Goal: Information Seeking & Learning: Learn about a topic

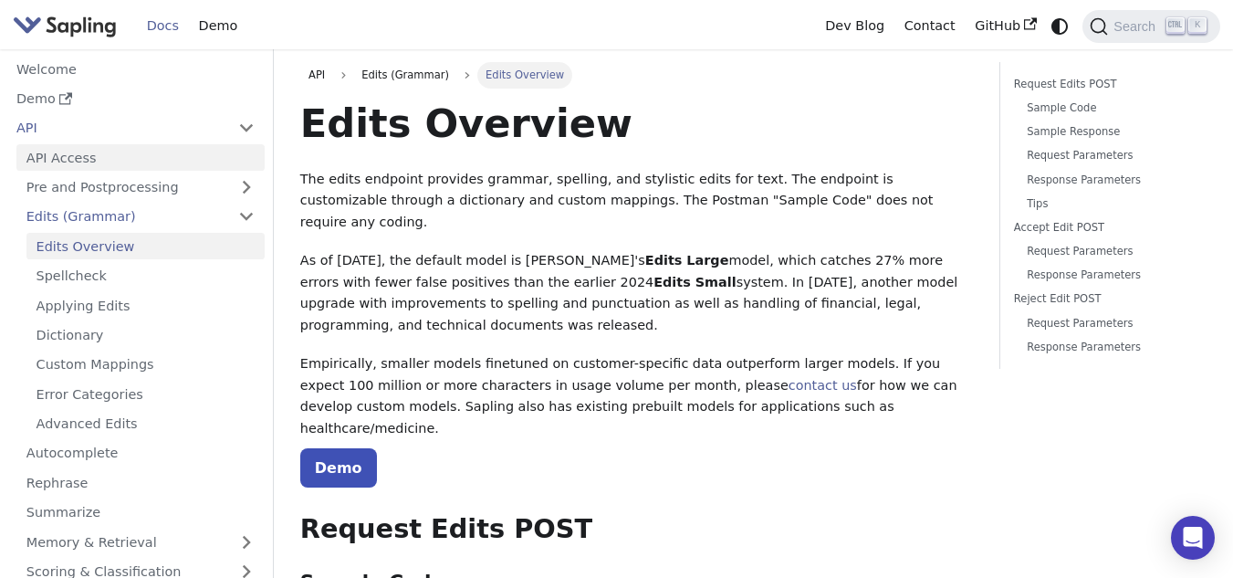
click at [49, 162] on link "API Access" at bounding box center [140, 157] width 248 height 26
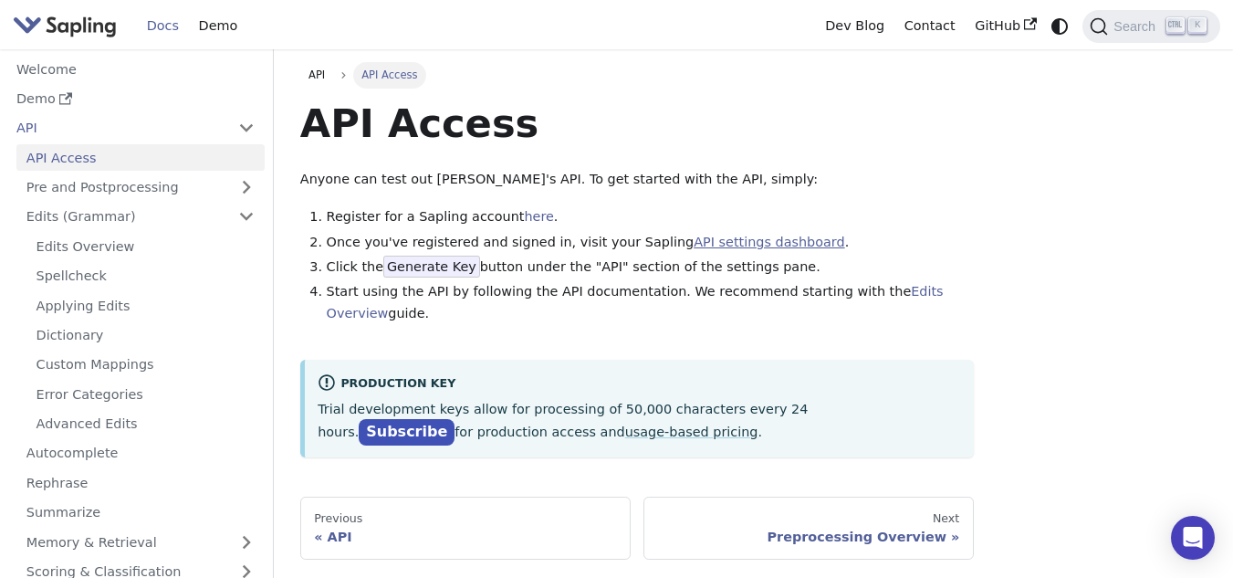
click at [694, 245] on link "API settings dashboard" at bounding box center [769, 242] width 151 height 15
click at [850, 17] on link "Dev Blog" at bounding box center [854, 26] width 78 height 28
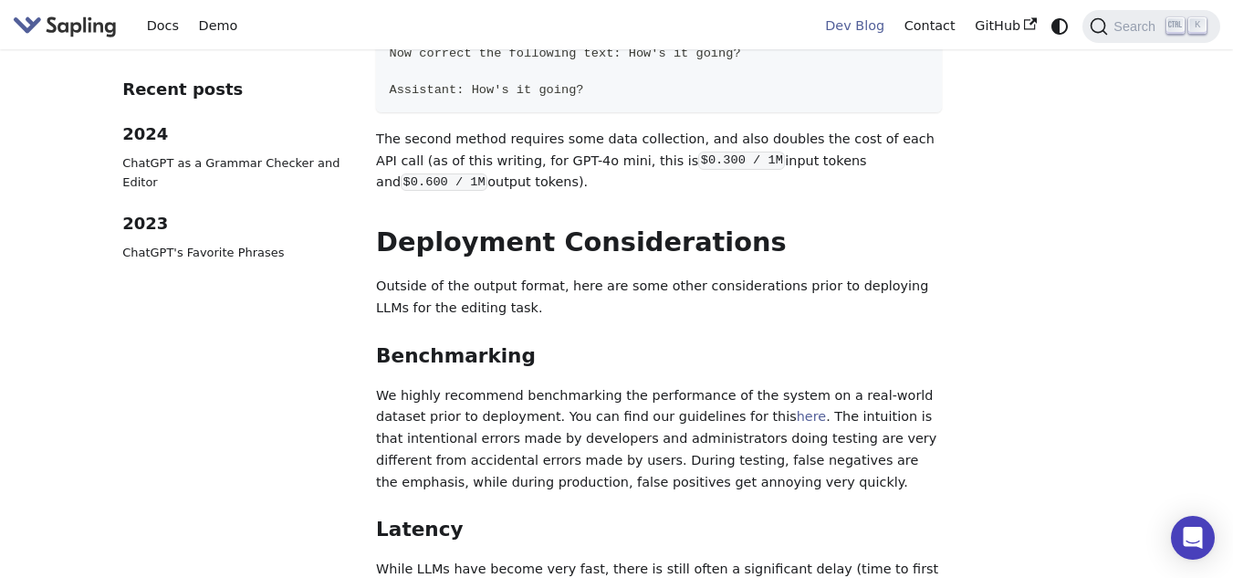
scroll to position [2464, 0]
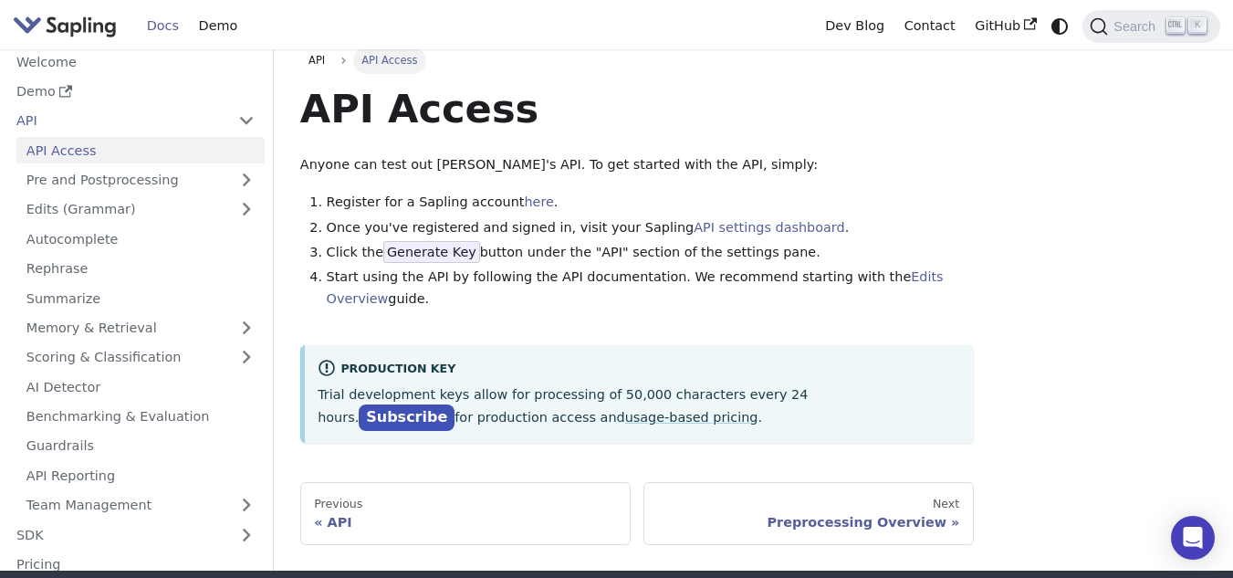
scroll to position [14, 0]
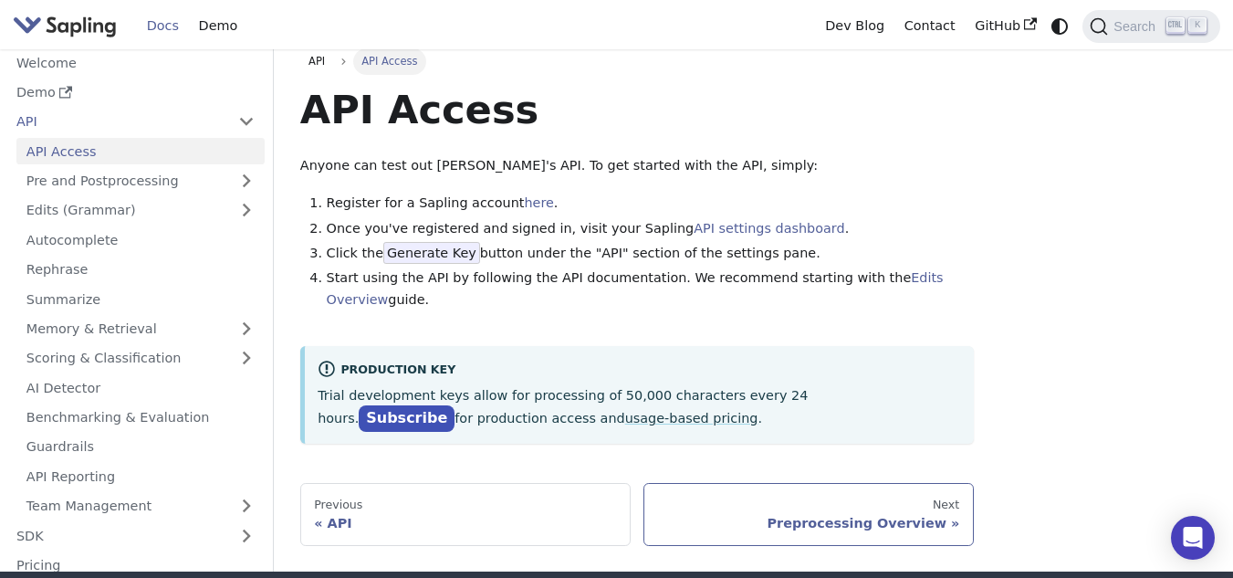
click at [841, 515] on div "Preprocessing Overview" at bounding box center [808, 523] width 302 height 16
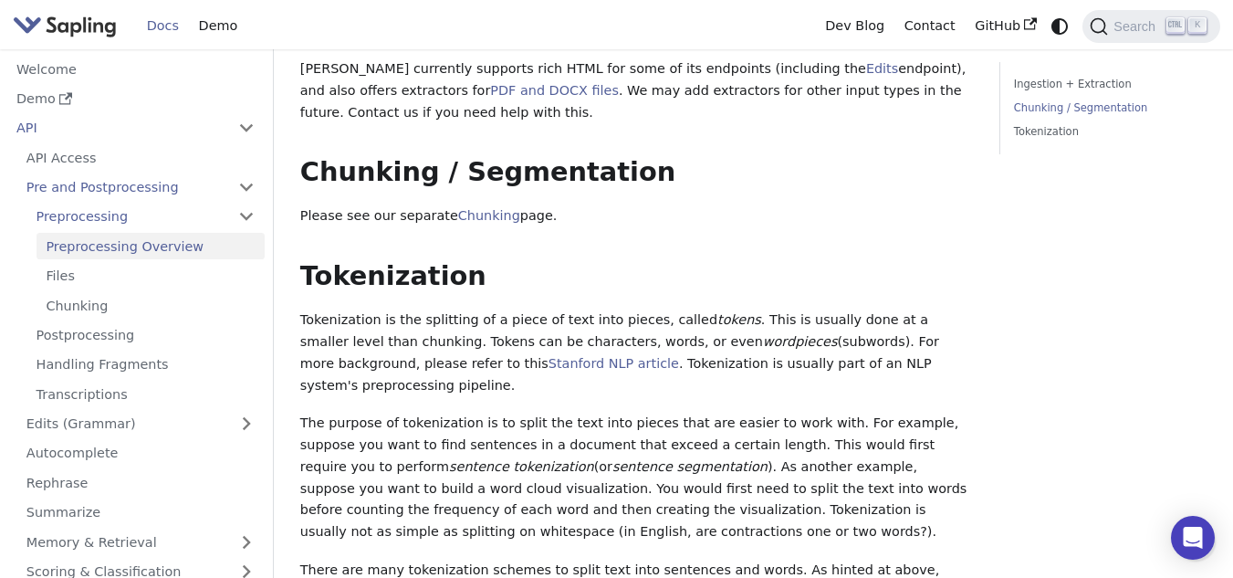
scroll to position [183, 0]
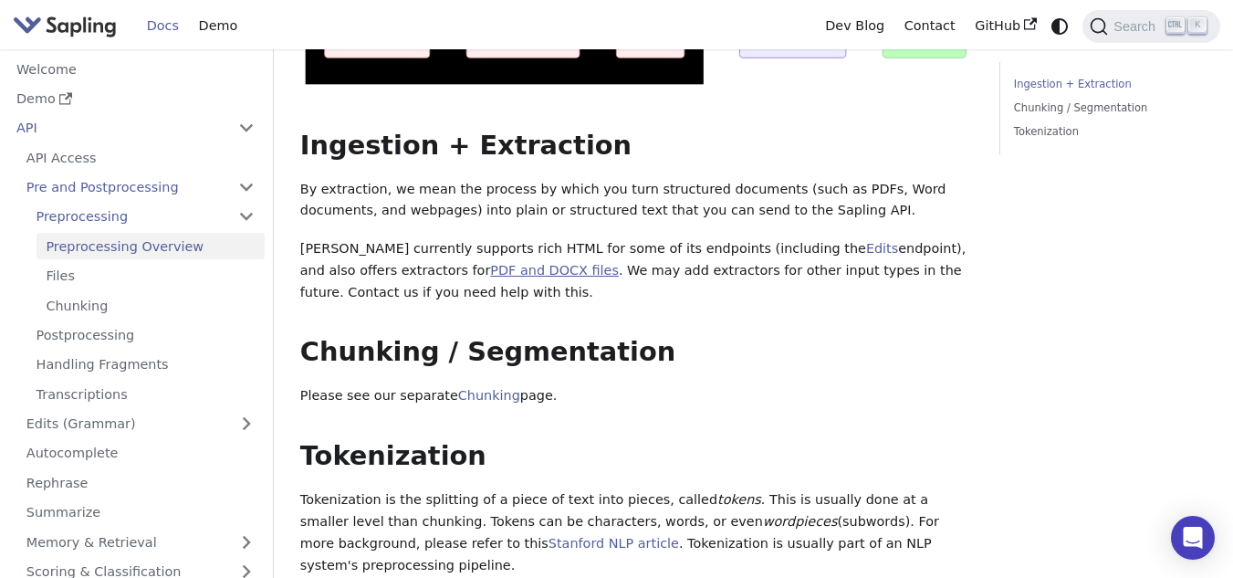
click at [490, 271] on link "PDF and DOCX files" at bounding box center [554, 270] width 129 height 15
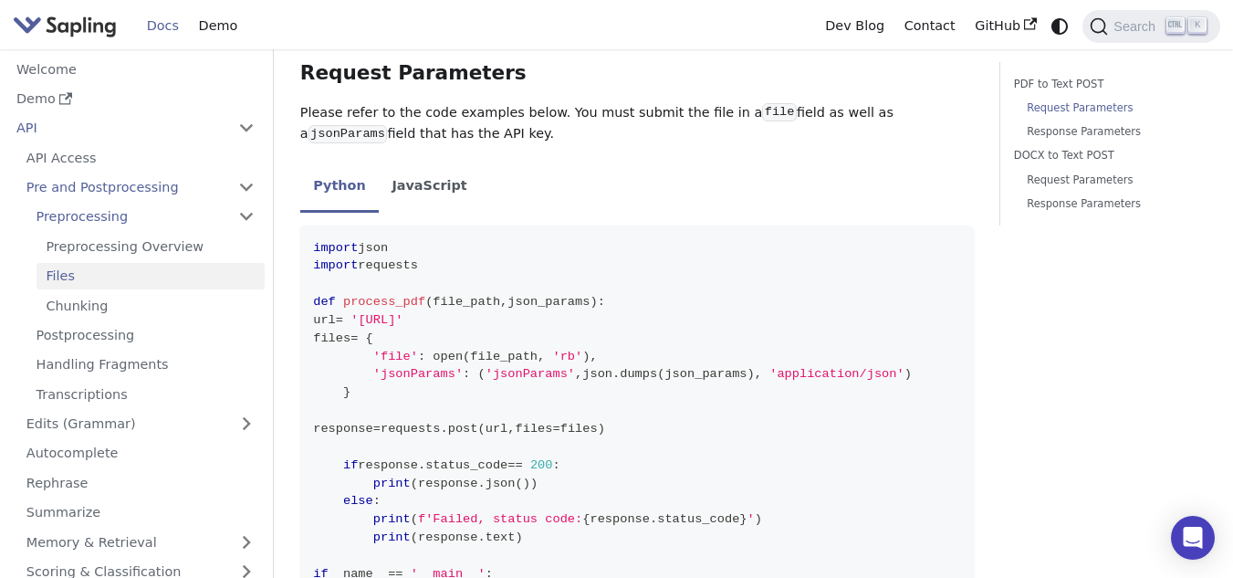
scroll to position [456, 0]
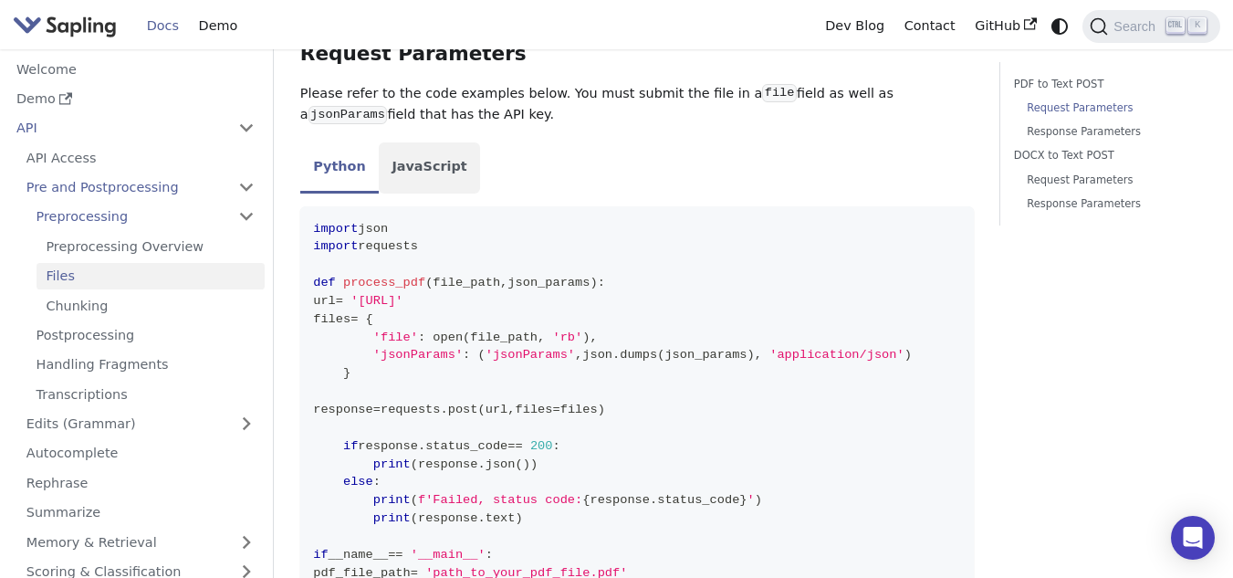
click at [422, 167] on li "JavaScript" at bounding box center [429, 167] width 101 height 51
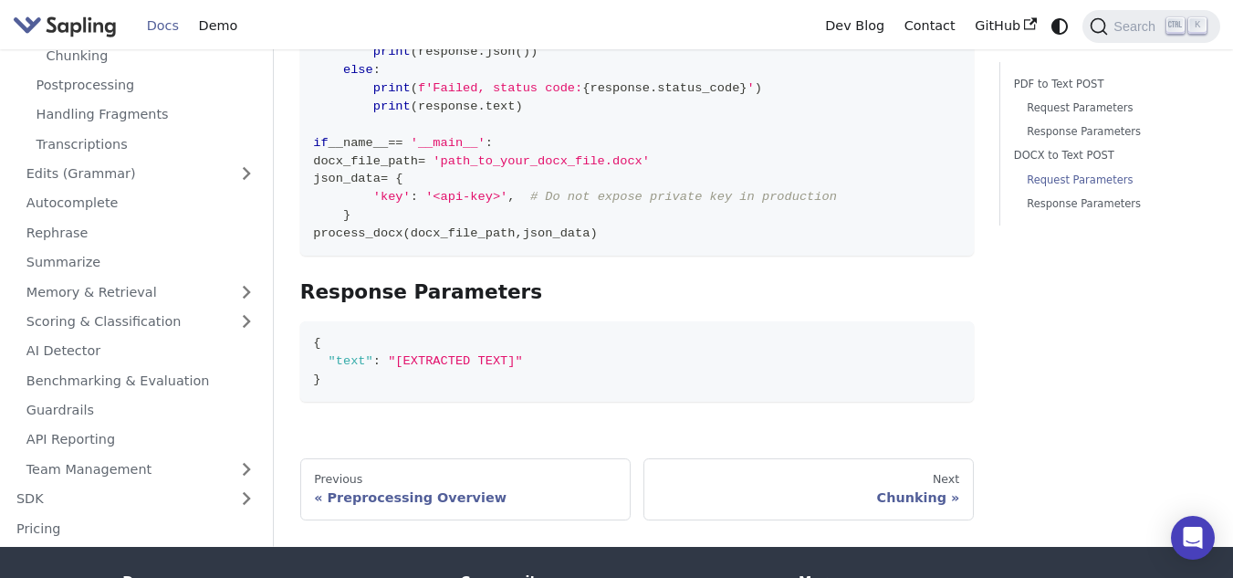
scroll to position [274, 0]
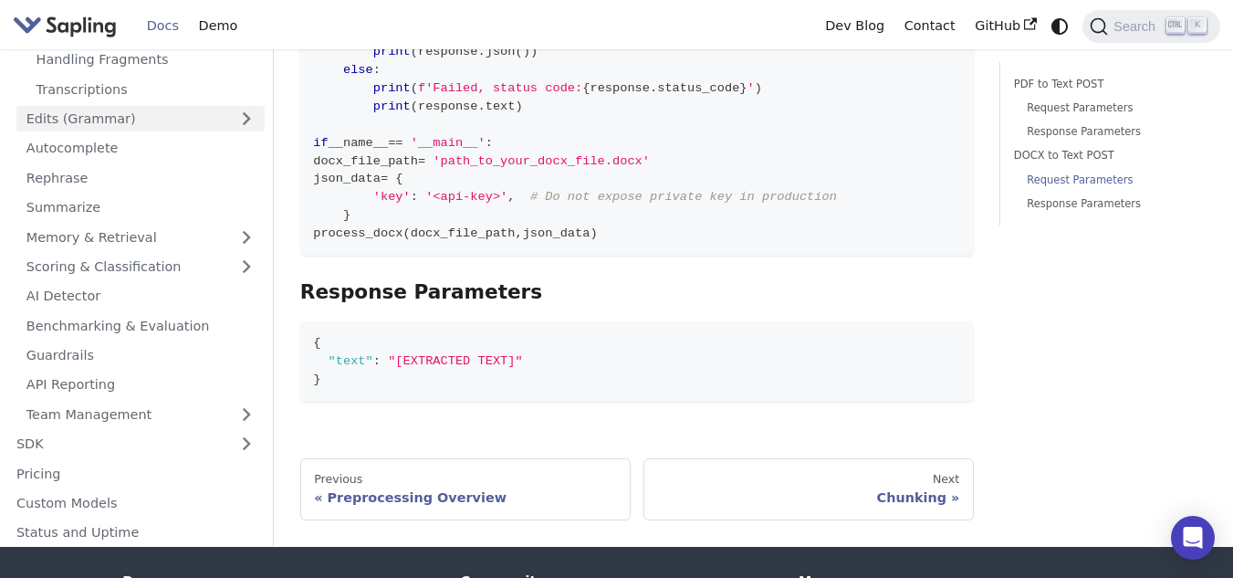
click at [155, 127] on link "Edits (Grammar)" at bounding box center [140, 118] width 248 height 26
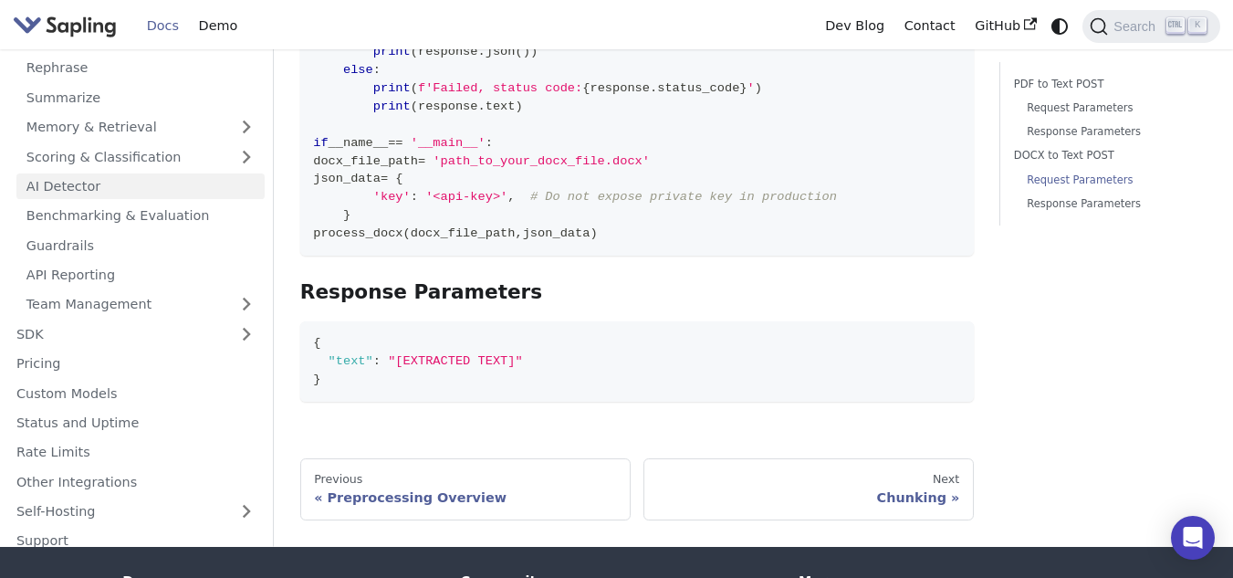
scroll to position [604, 0]
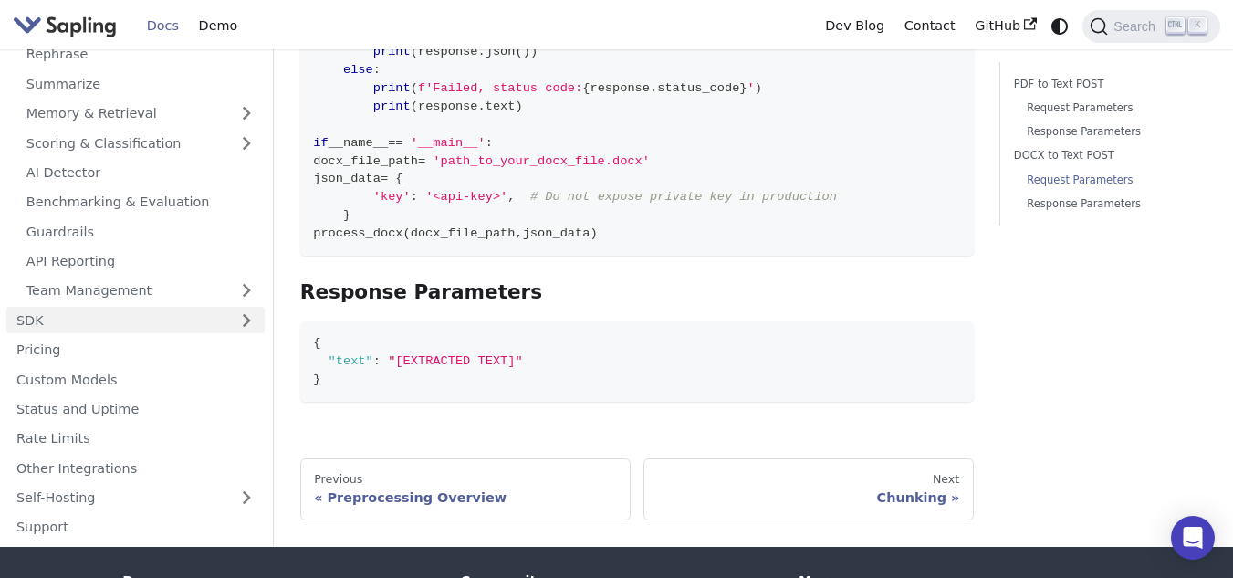
click at [86, 323] on link "SDK" at bounding box center [117, 320] width 222 height 26
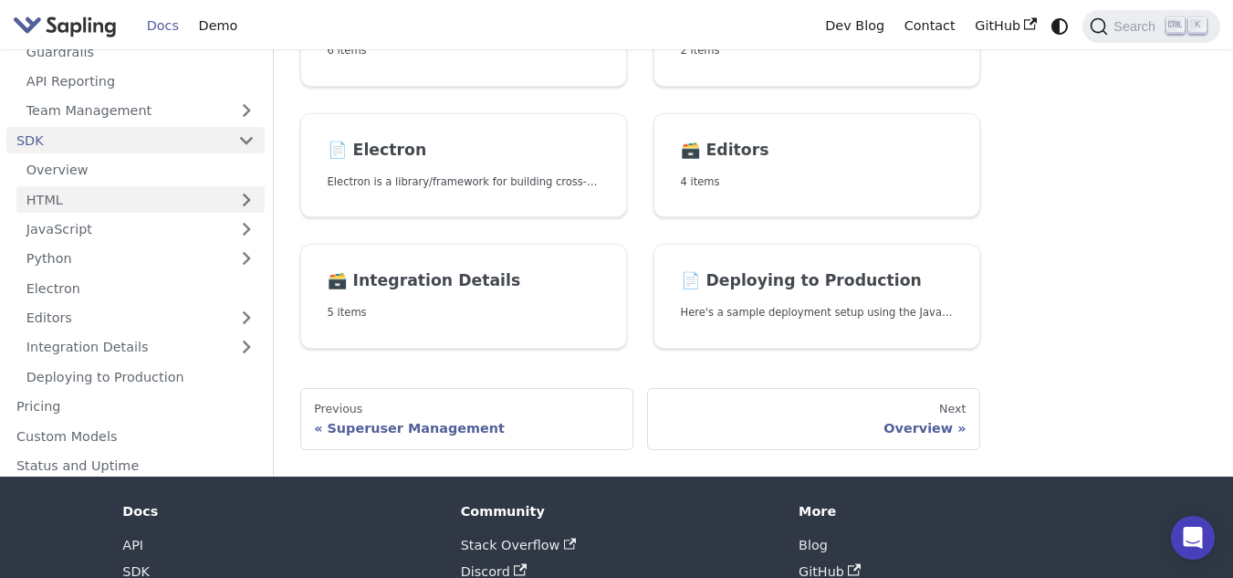
scroll to position [841, 0]
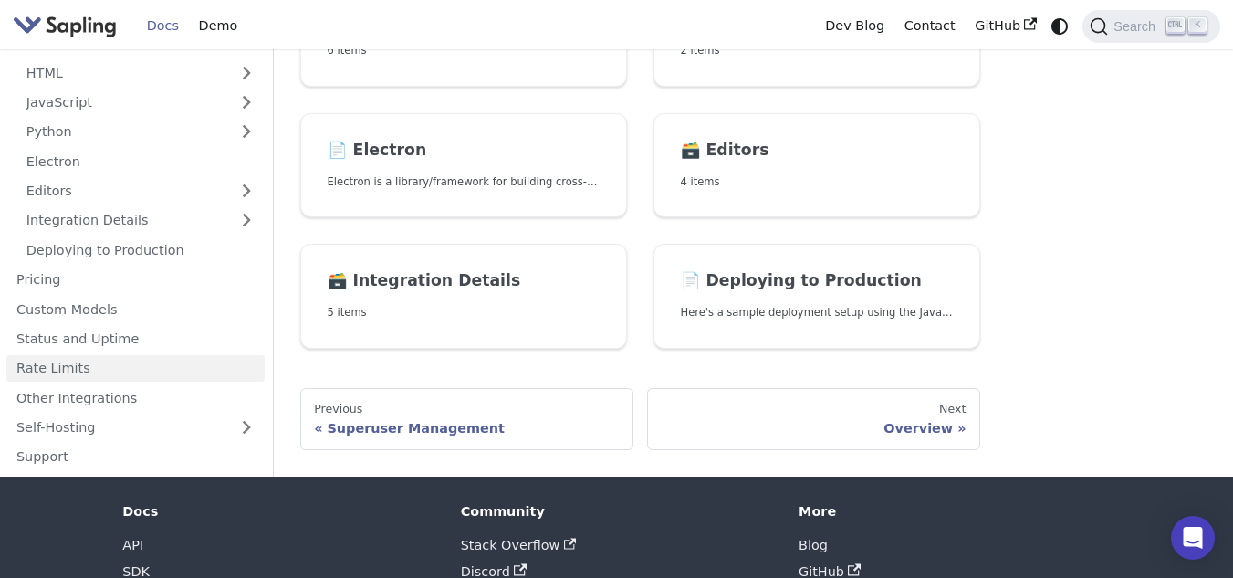
click at [47, 365] on link "Rate Limits" at bounding box center [135, 368] width 258 height 26
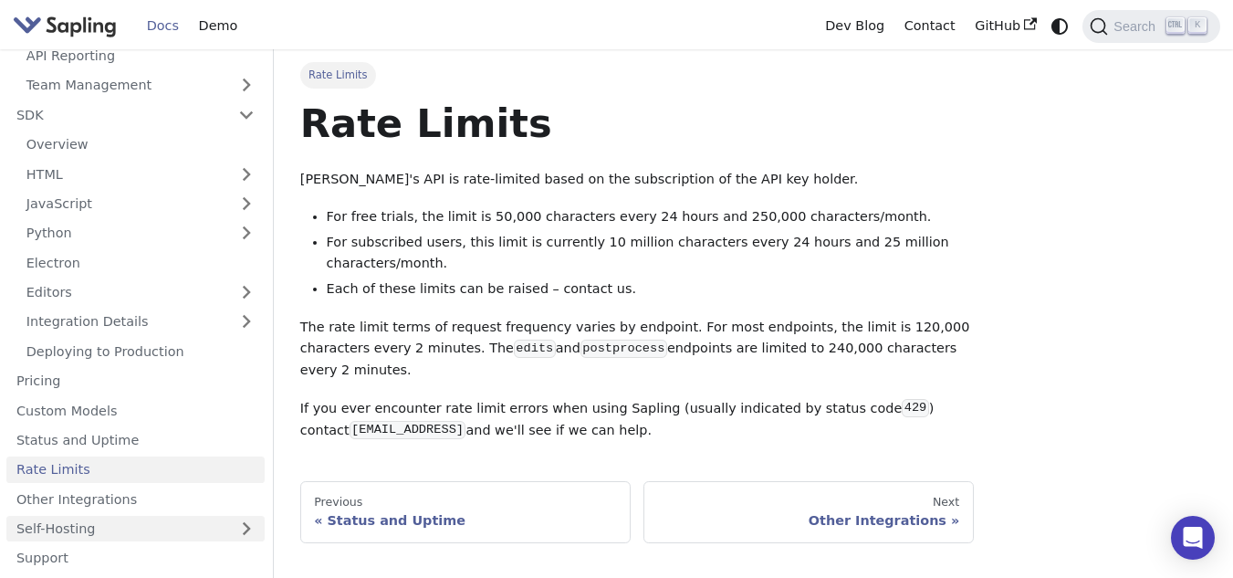
click at [31, 527] on link "Self-Hosting" at bounding box center [135, 529] width 258 height 26
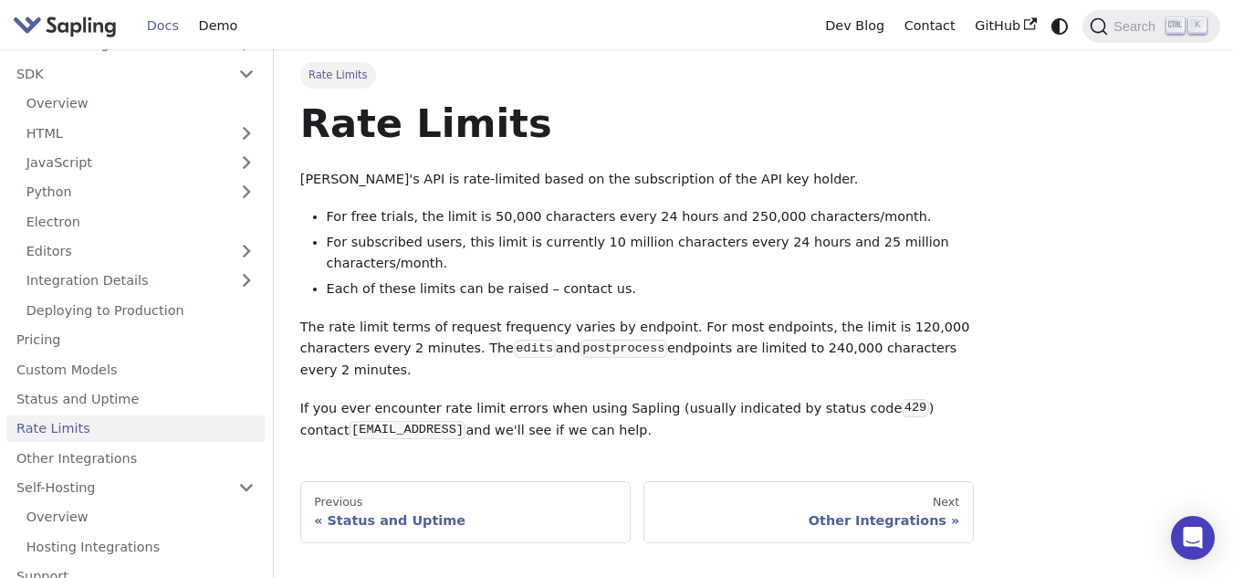
scroll to position [900, 0]
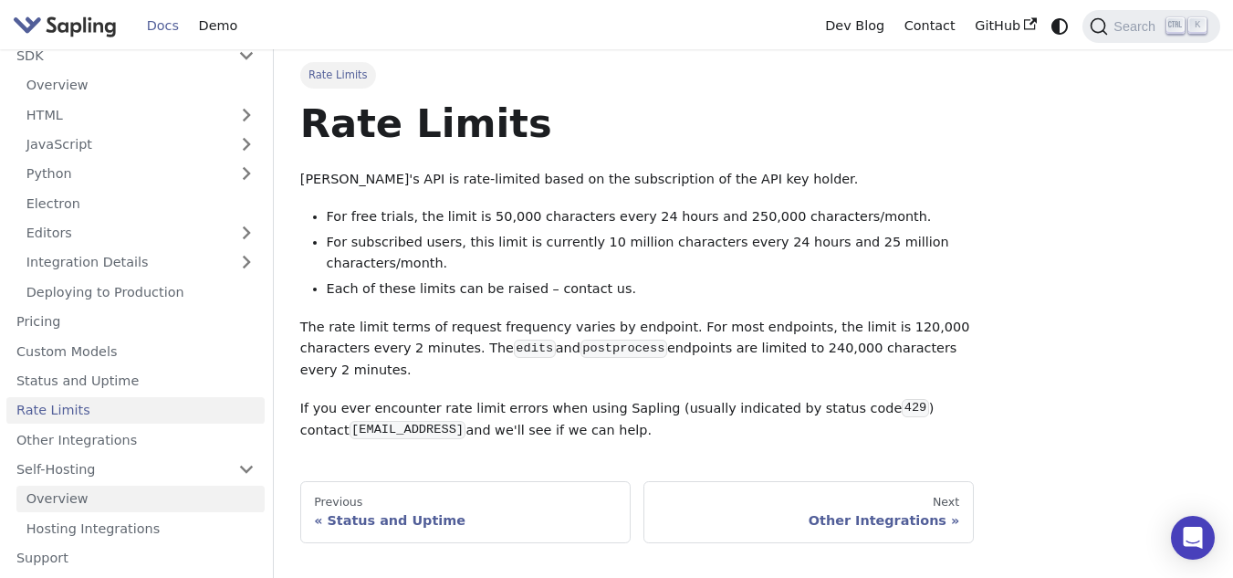
click at [48, 492] on link "Overview" at bounding box center [140, 499] width 248 height 26
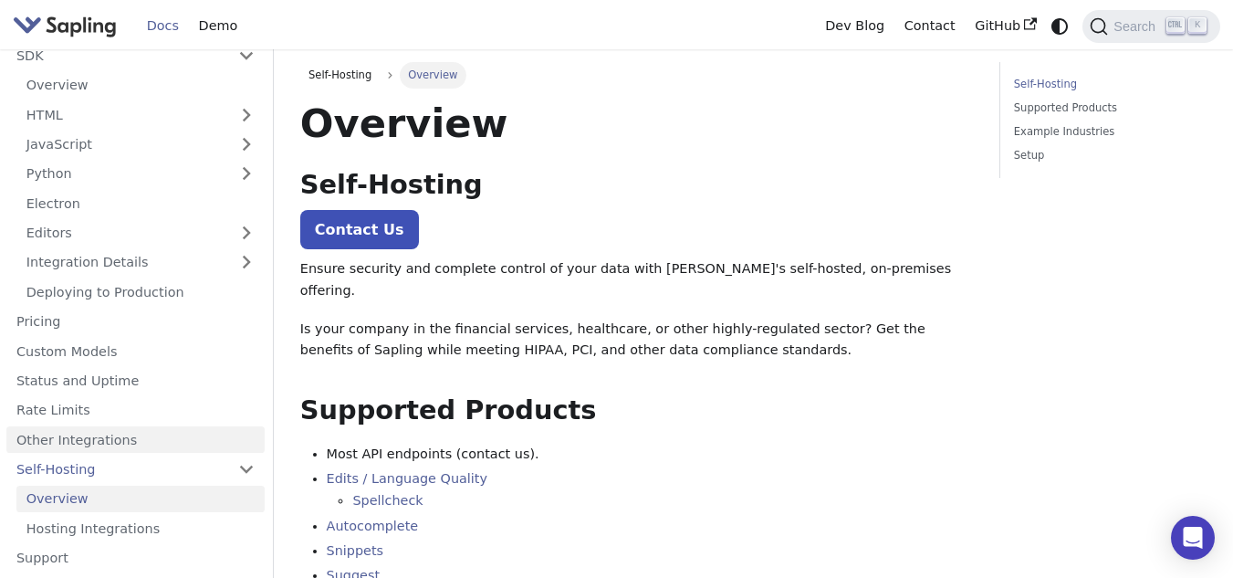
scroll to position [91, 0]
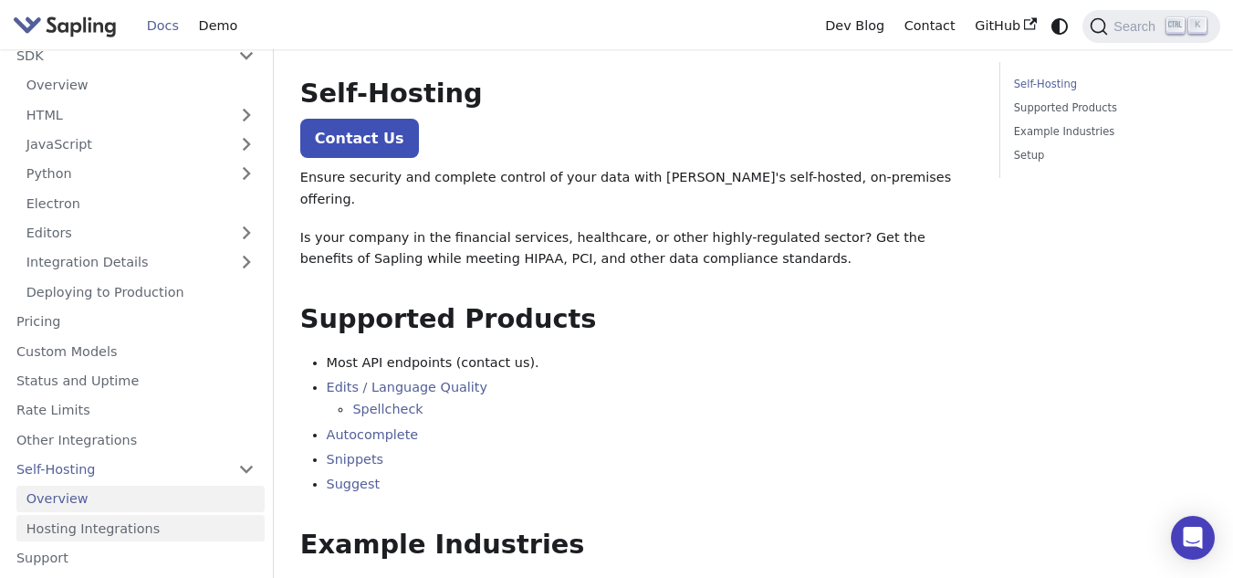
click at [52, 528] on link "Hosting Integrations" at bounding box center [140, 528] width 248 height 26
